Goal: Contribute content: Contribute content

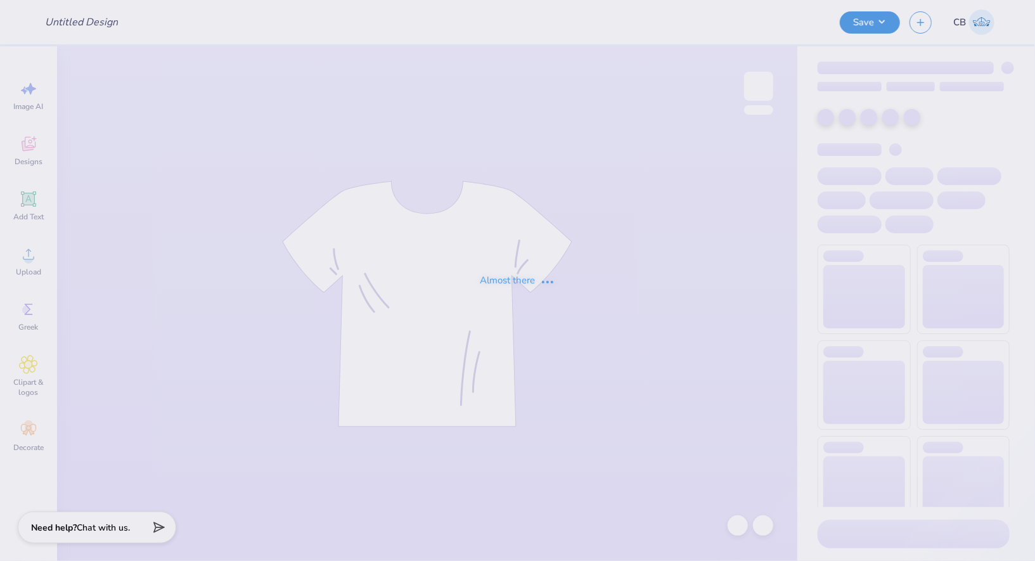
type input "ZTA Hoco'25"
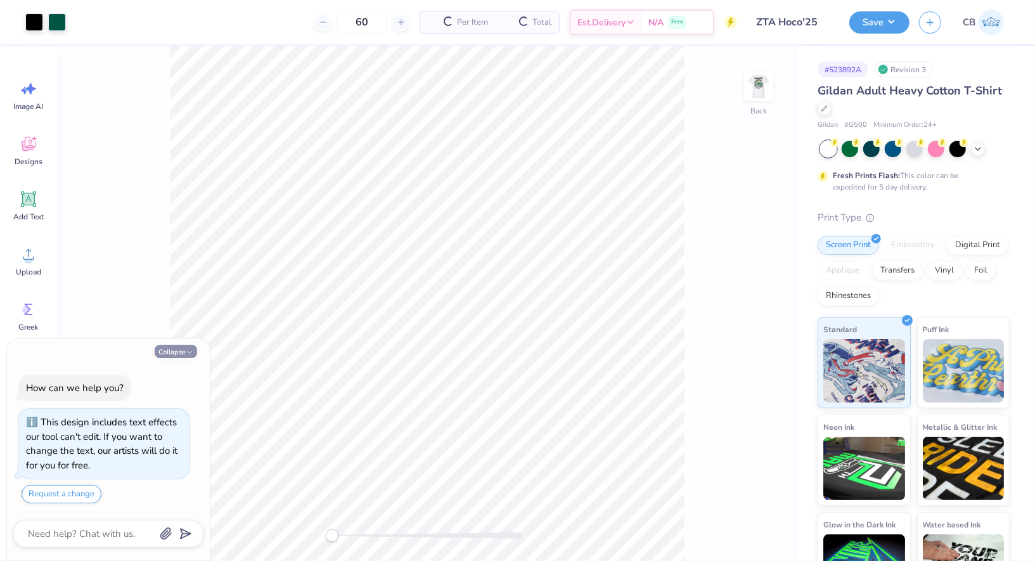
click at [176, 350] on button "Collapse" at bounding box center [176, 351] width 42 height 13
type textarea "x"
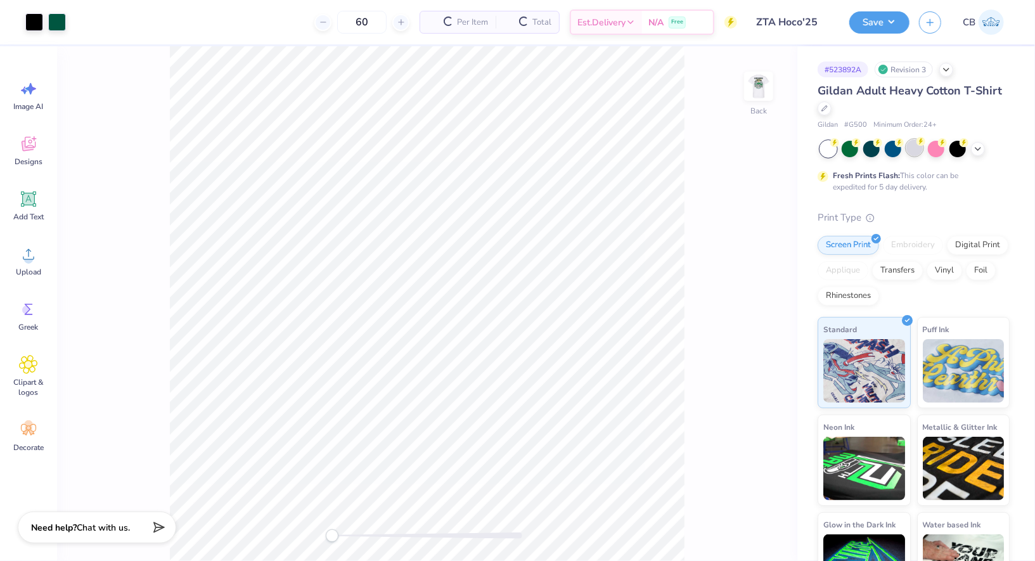
click at [920, 149] on div at bounding box center [915, 147] width 16 height 16
click at [760, 86] on img at bounding box center [759, 86] width 51 height 51
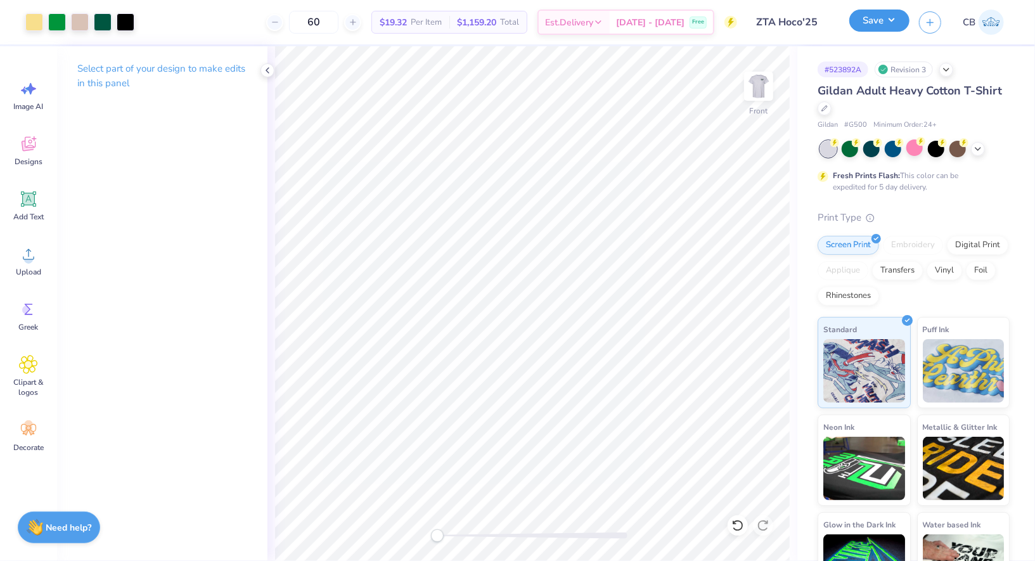
click at [890, 18] on button "Save" at bounding box center [880, 21] width 60 height 22
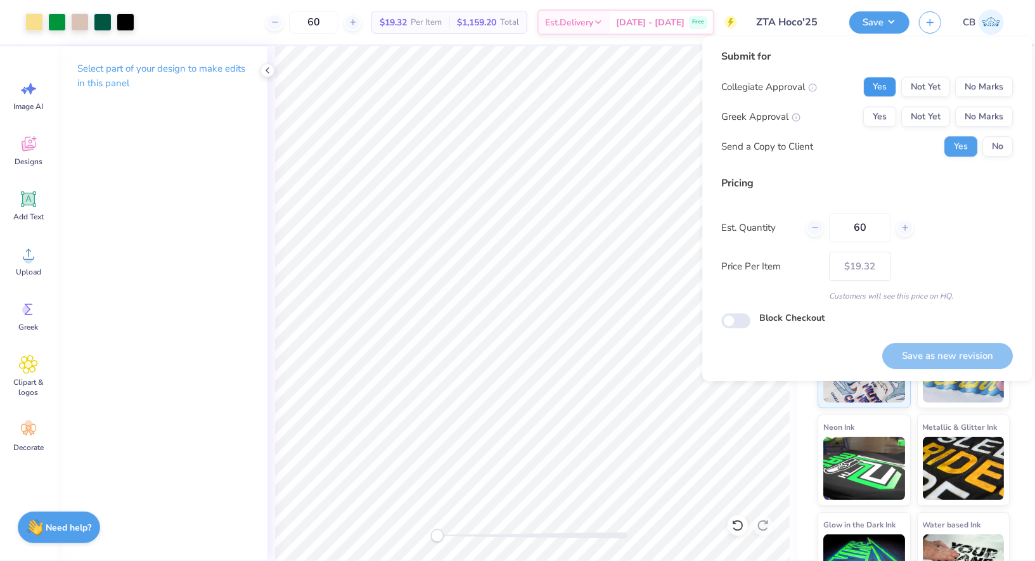
click at [879, 84] on button "Yes" at bounding box center [880, 87] width 33 height 20
click at [985, 121] on button "No Marks" at bounding box center [984, 117] width 58 height 20
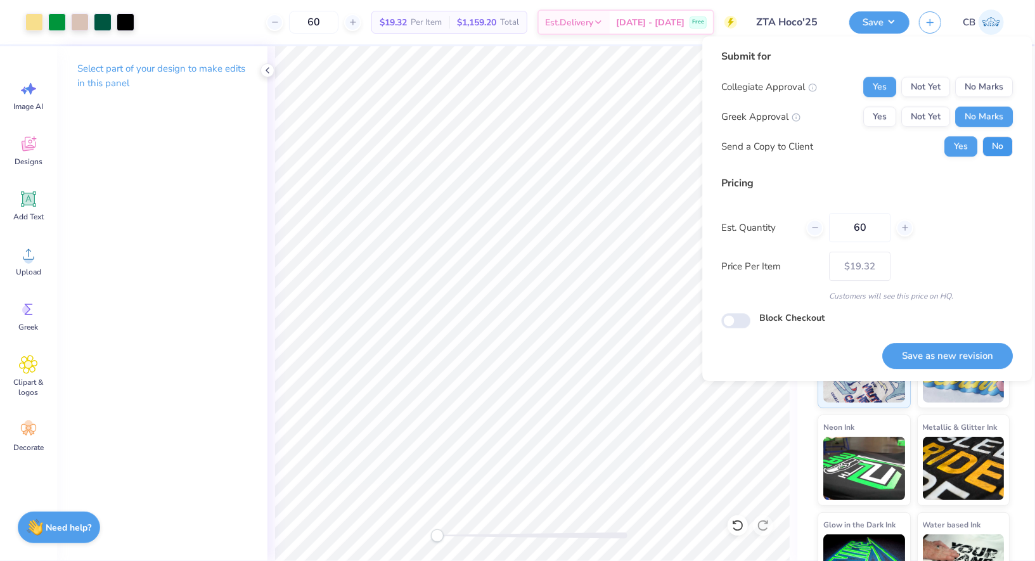
click at [995, 141] on button "No" at bounding box center [998, 146] width 30 height 20
click at [959, 354] on button "Save as new revision" at bounding box center [948, 356] width 131 height 26
type input "$19.32"
